Goal: Task Accomplishment & Management: Complete application form

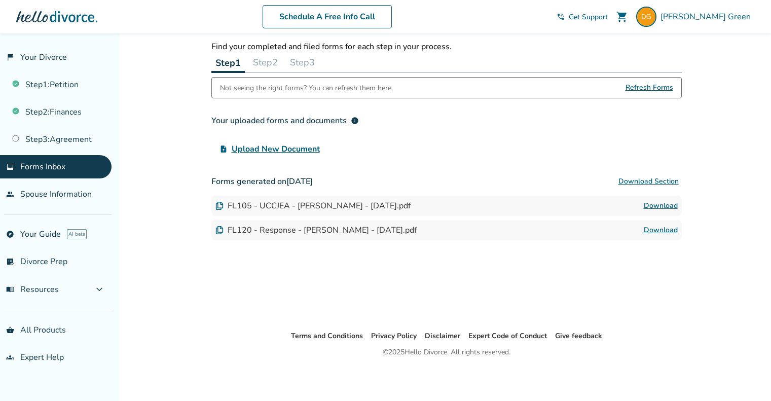
click at [272, 59] on button "Step 2" at bounding box center [265, 62] width 33 height 20
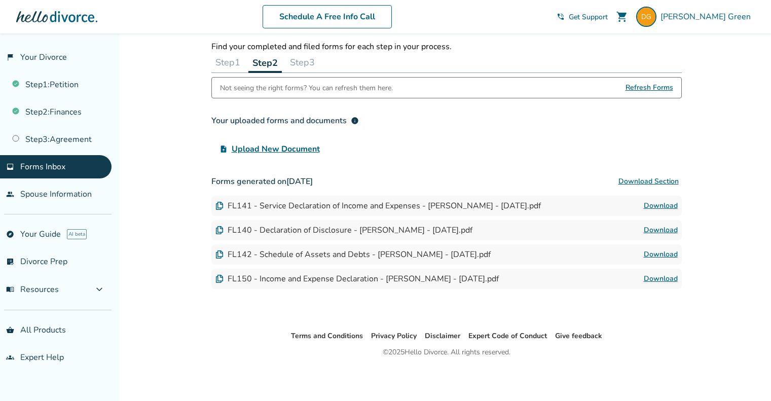
click at [661, 278] on link "Download" at bounding box center [661, 279] width 34 height 12
click at [663, 279] on link "Download" at bounding box center [661, 279] width 34 height 12
click at [653, 251] on link "Download" at bounding box center [661, 254] width 34 height 12
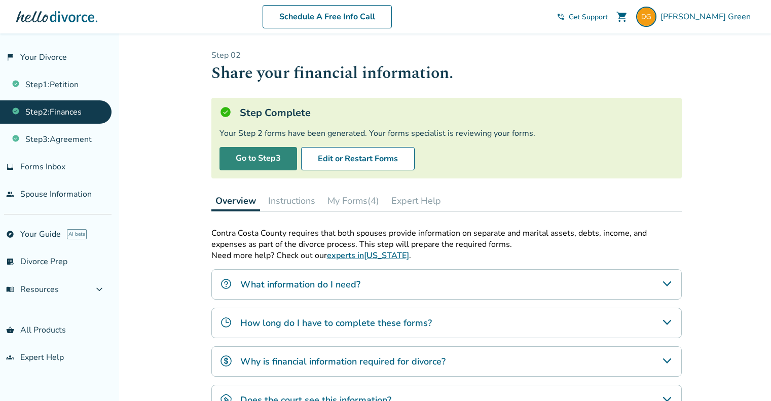
click at [267, 157] on link "Go to Step 3" at bounding box center [258, 158] width 78 height 23
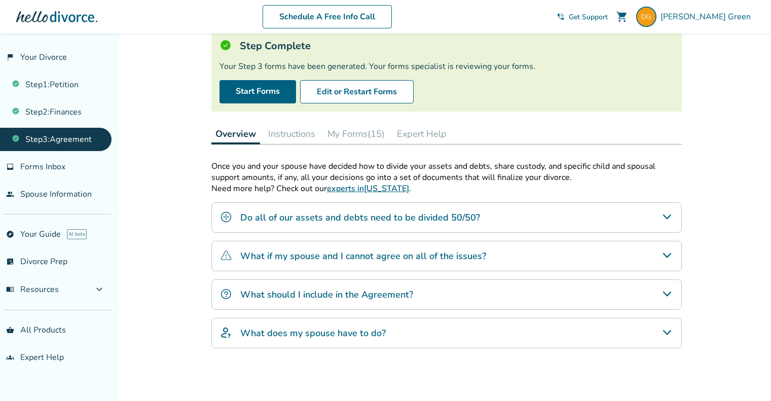
scroll to position [141, 0]
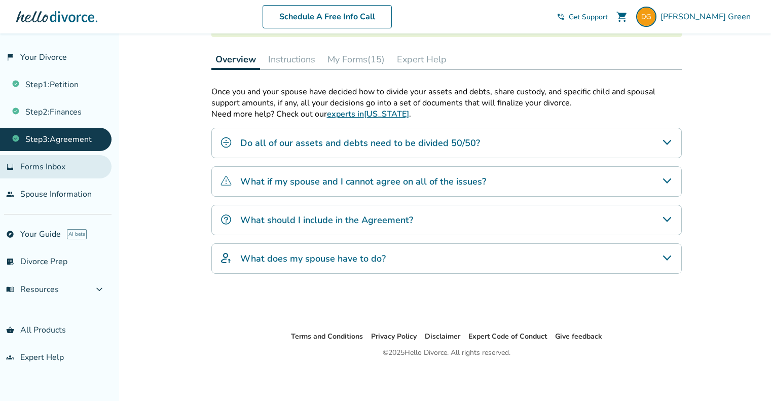
click at [57, 165] on span "Forms Inbox" at bounding box center [42, 166] width 45 height 11
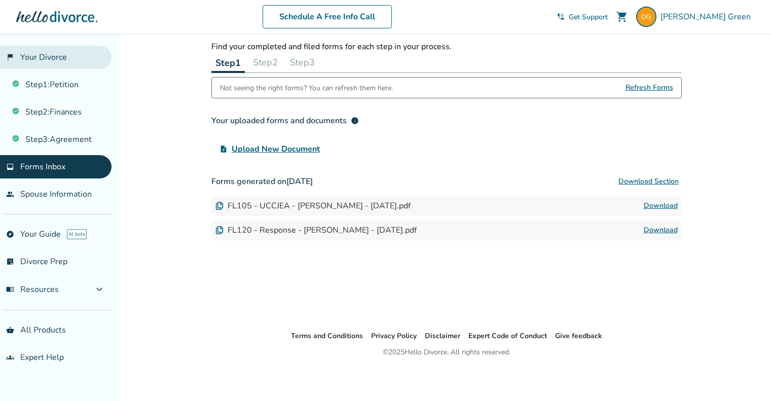
click at [32, 60] on link "flag_2 Your Divorce" at bounding box center [55, 57] width 111 height 23
